Goal: Task Accomplishment & Management: Use online tool/utility

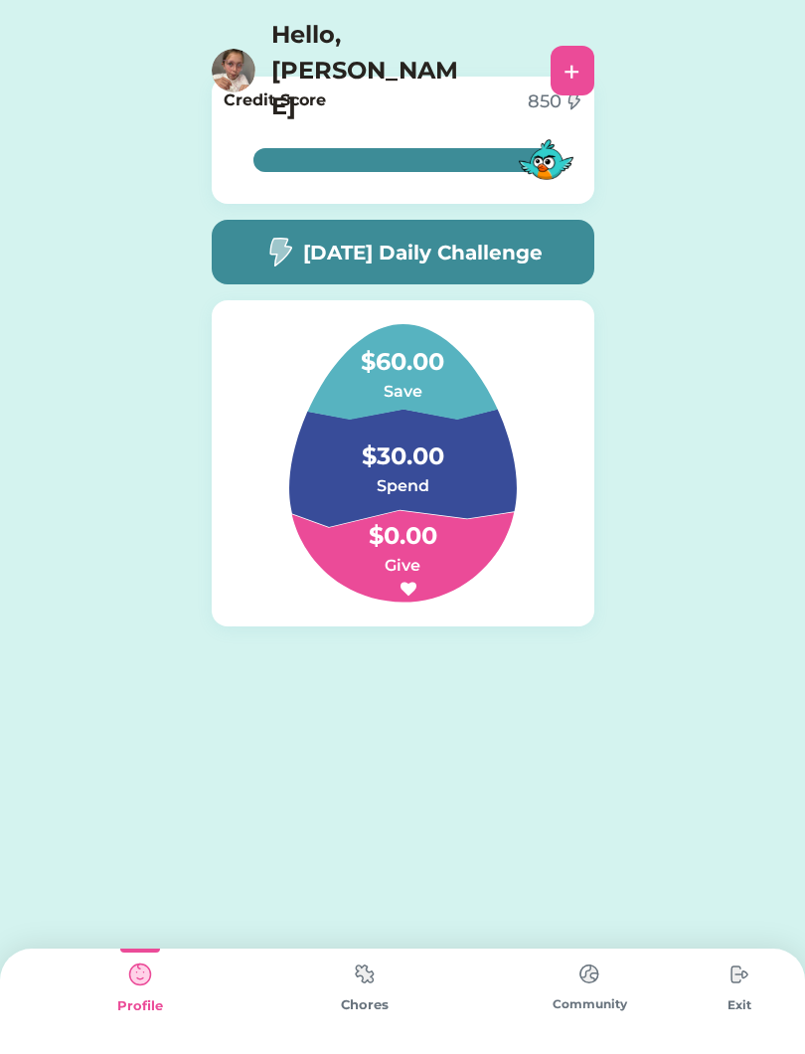
click at [382, 992] on img at bounding box center [365, 974] width 40 height 39
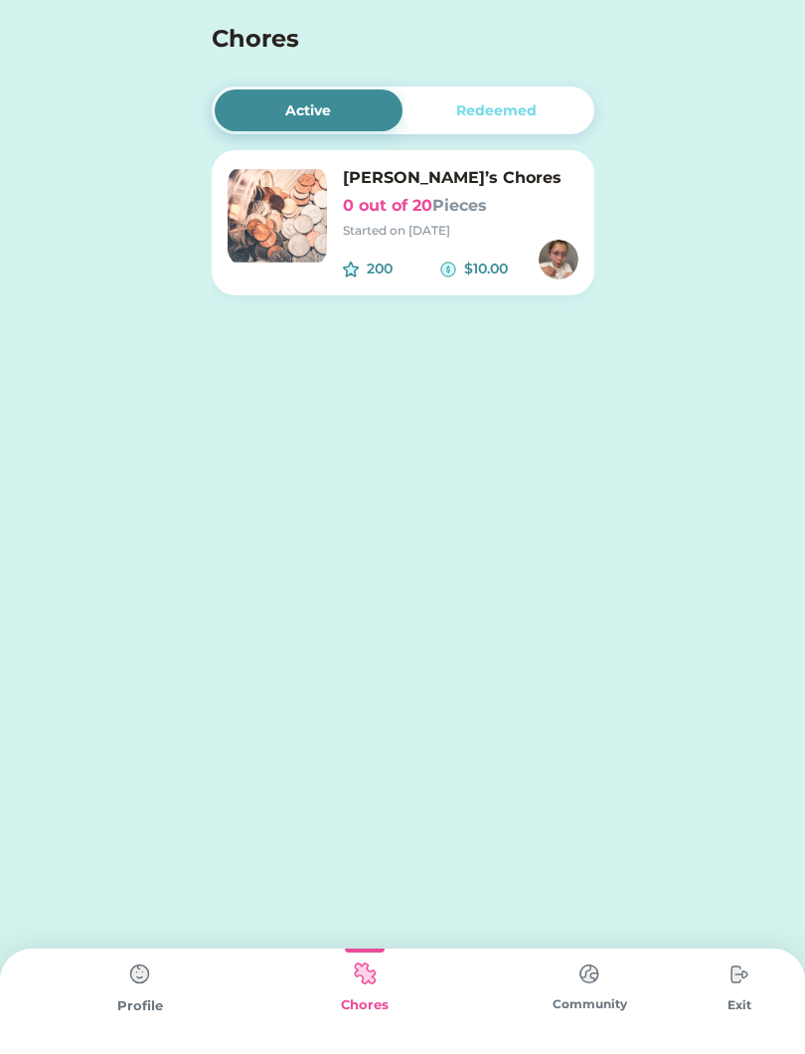
click at [431, 220] on div "[PERSON_NAME]’s Chores 0 out of 20 Pieces Started on [DATE]" at bounding box center [461, 203] width 236 height 74
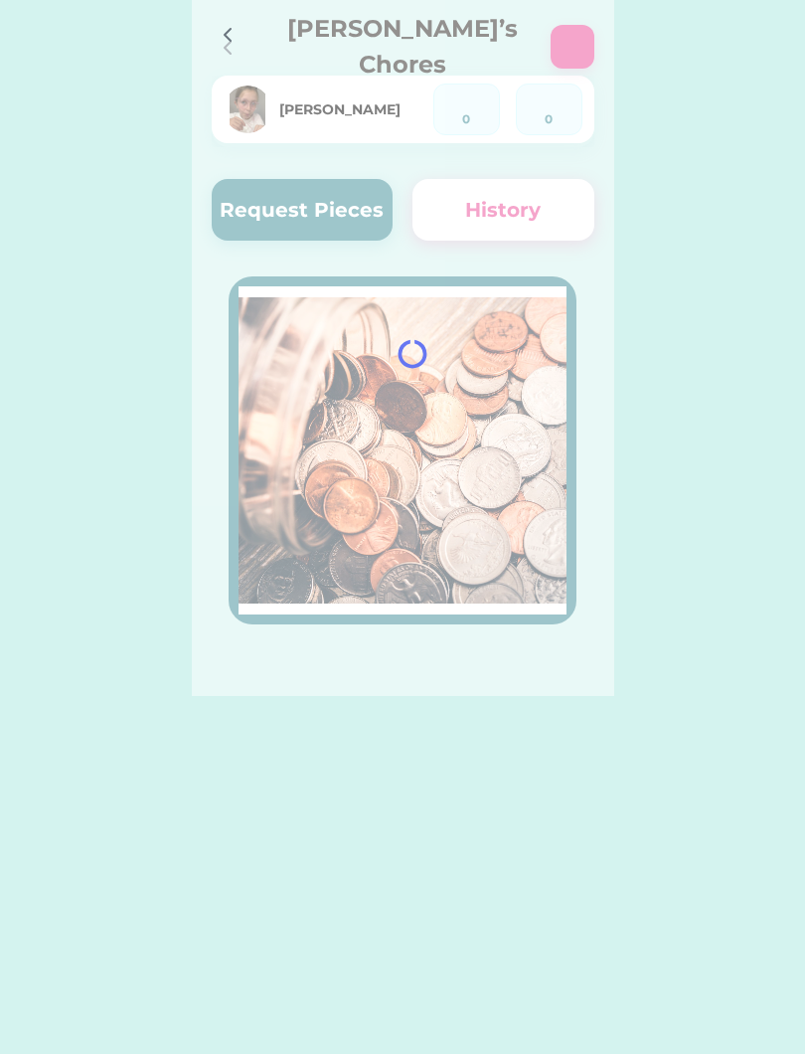
click at [278, 220] on div at bounding box center [403, 348] width 423 height 696
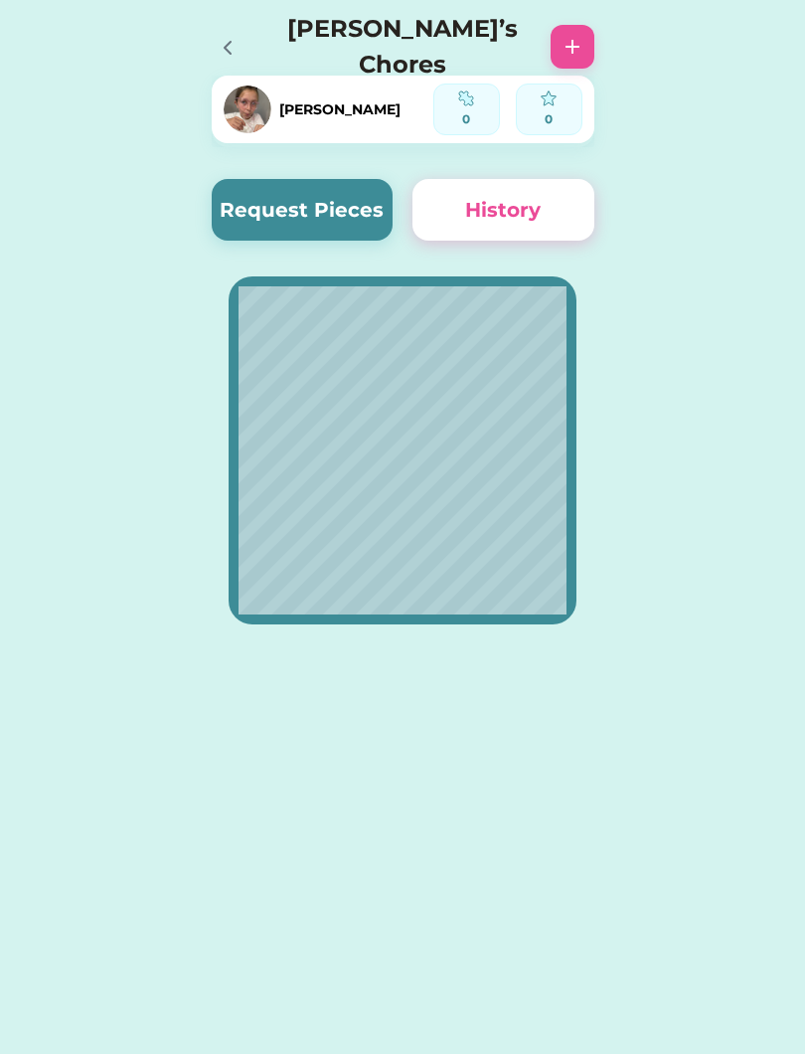
click at [319, 218] on button "Request Pieces" at bounding box center [303, 210] width 182 height 62
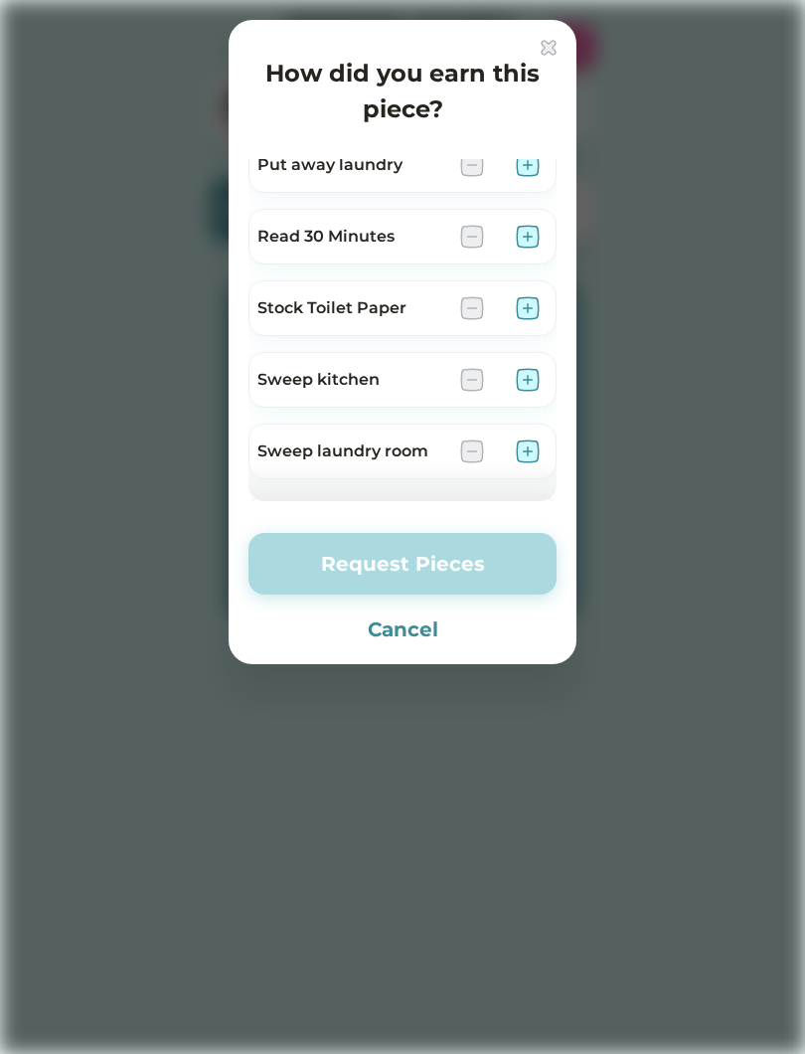
scroll to position [748, 0]
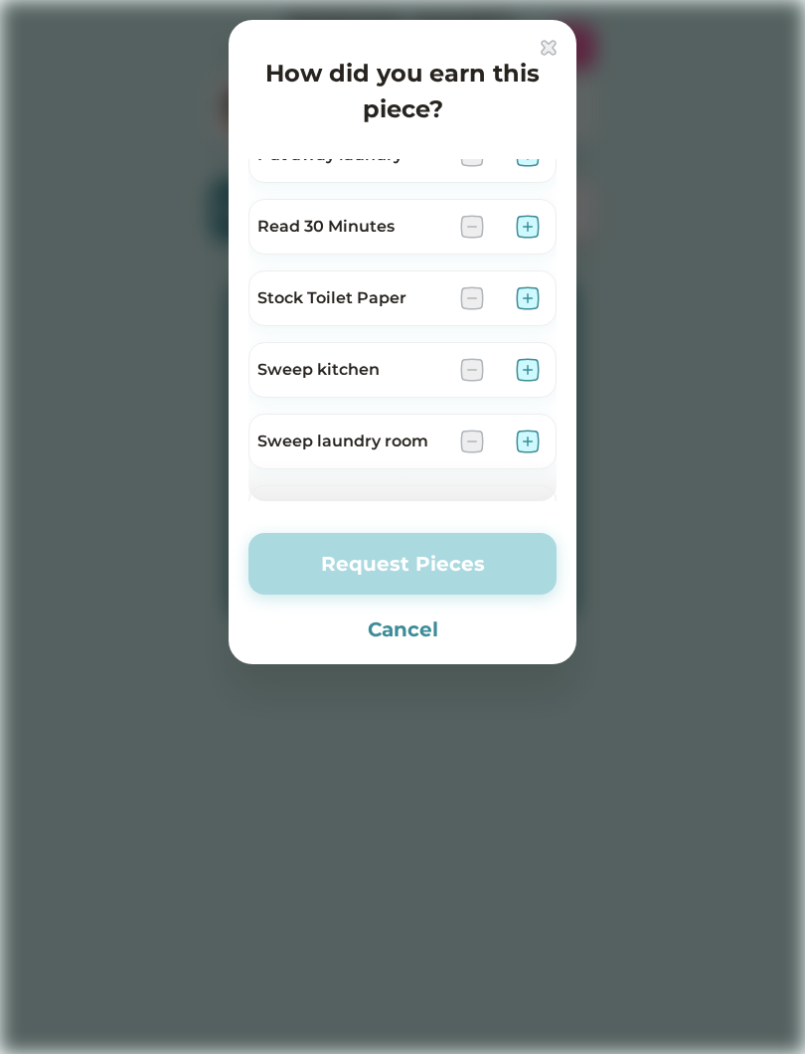
click at [530, 369] on img at bounding box center [528, 370] width 24 height 24
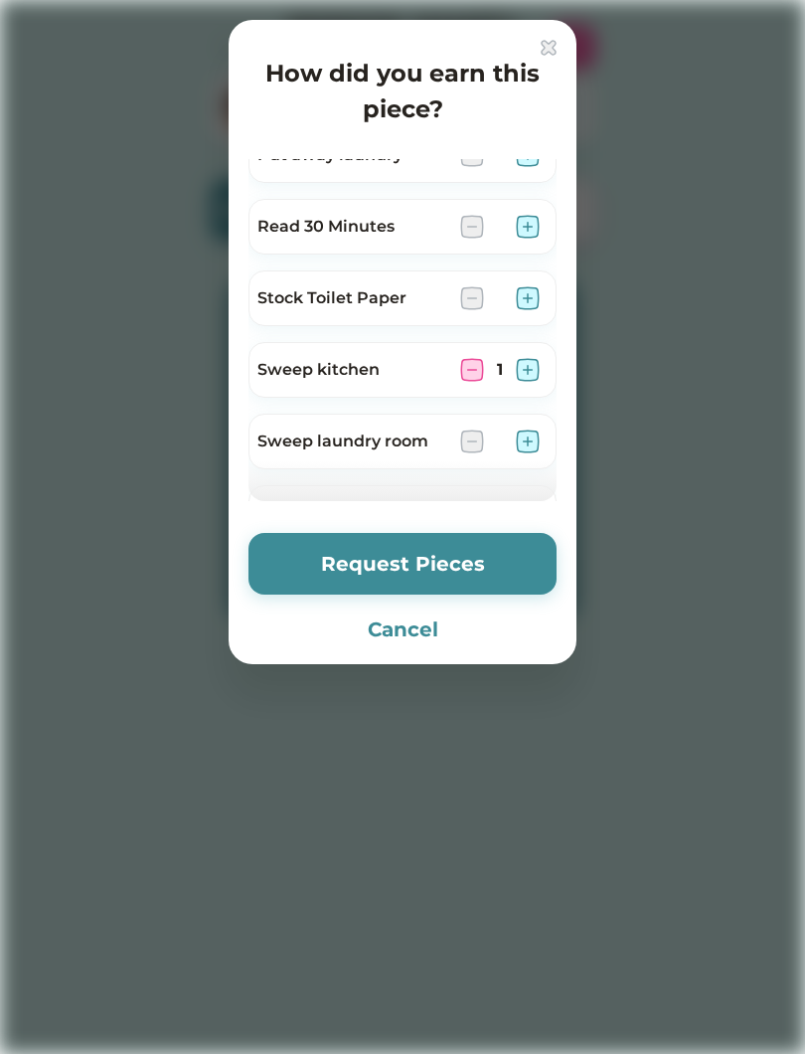
click at [482, 574] on button "Request Pieces" at bounding box center [403, 564] width 308 height 62
